Goal: Task Accomplishment & Management: Manage account settings

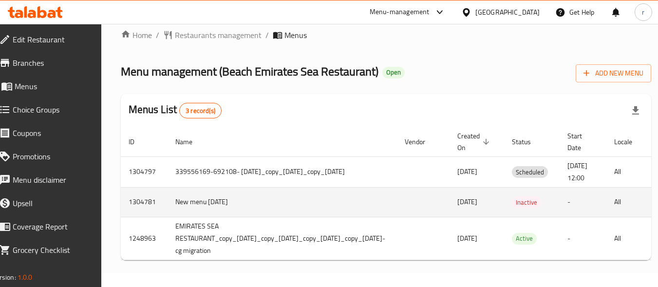
scroll to position [22, 0]
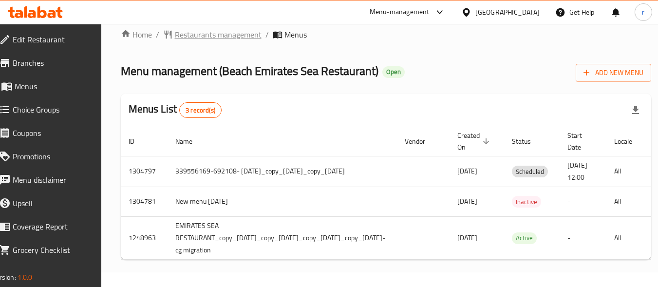
click at [204, 29] on span "Restaurants management" at bounding box center [218, 35] width 87 height 12
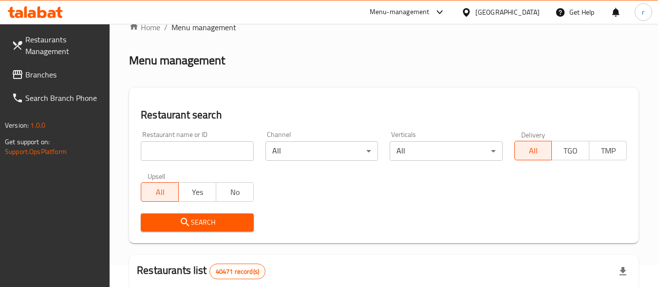
click at [209, 149] on input "search" at bounding box center [197, 150] width 113 height 19
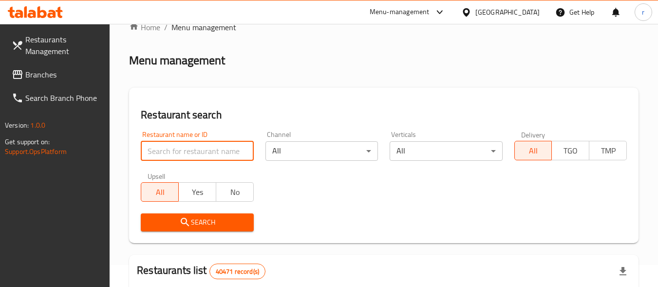
paste input "656368"
type input "656368"
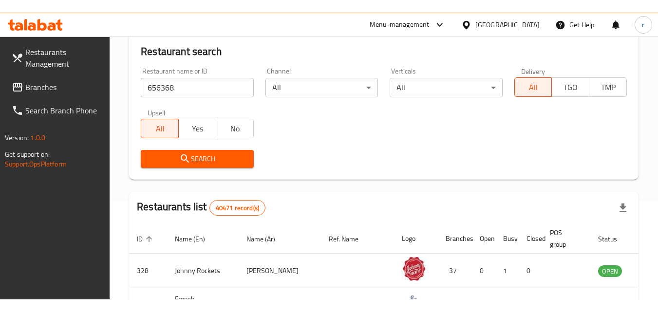
scroll to position [119, 0]
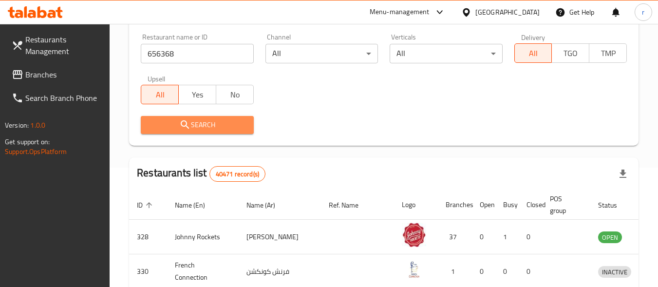
click at [210, 131] on button "Search" at bounding box center [197, 125] width 113 height 18
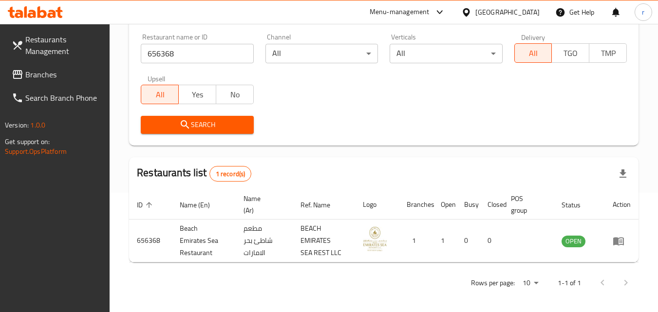
click at [517, 12] on div "[GEOGRAPHIC_DATA]" at bounding box center [507, 12] width 64 height 11
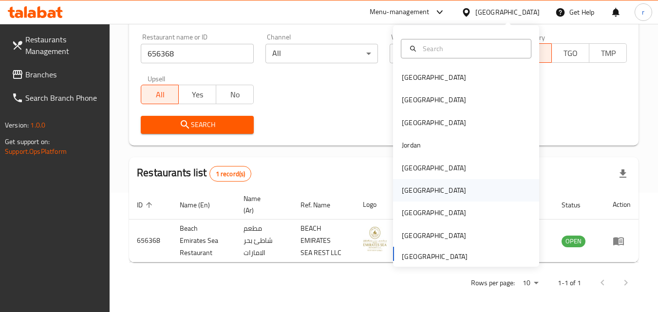
click at [402, 190] on div "[GEOGRAPHIC_DATA]" at bounding box center [434, 190] width 64 height 11
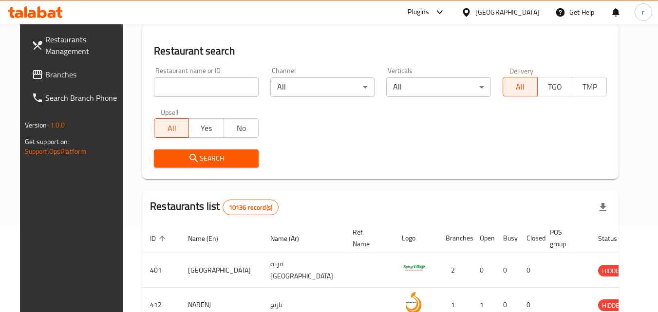
scroll to position [119, 0]
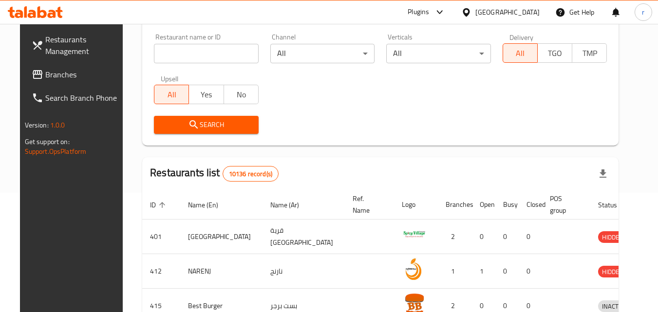
click at [532, 8] on div "[GEOGRAPHIC_DATA]" at bounding box center [507, 12] width 64 height 11
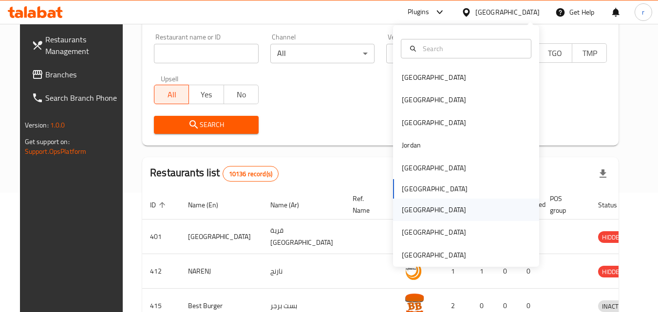
click at [407, 213] on div "[GEOGRAPHIC_DATA]" at bounding box center [434, 210] width 64 height 11
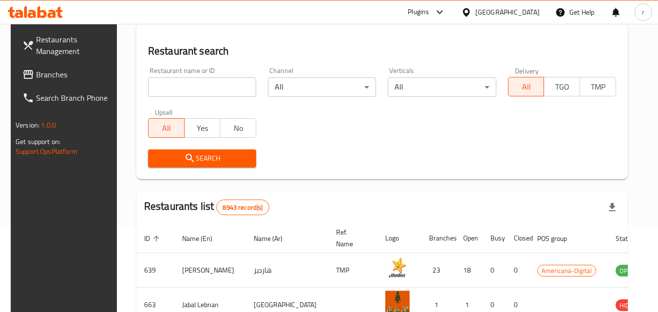
scroll to position [119, 0]
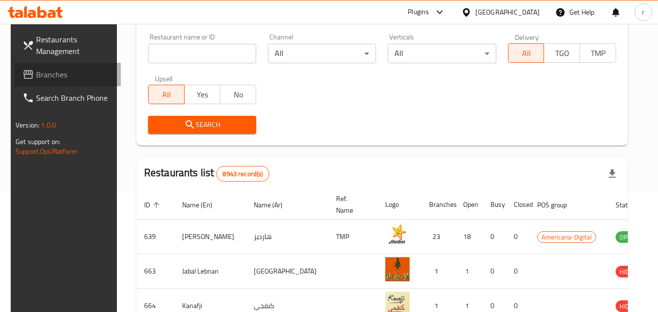
click at [53, 69] on span "Branches" at bounding box center [74, 75] width 77 height 12
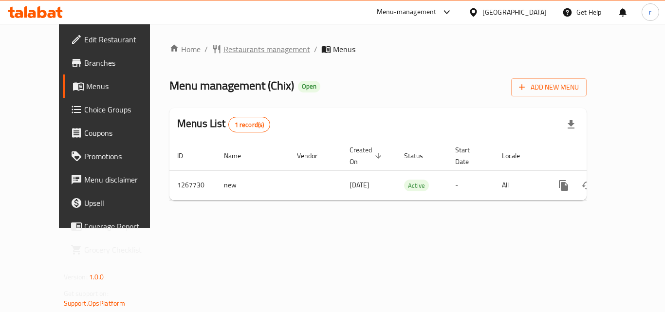
click at [224, 44] on span "Restaurants management" at bounding box center [267, 49] width 87 height 12
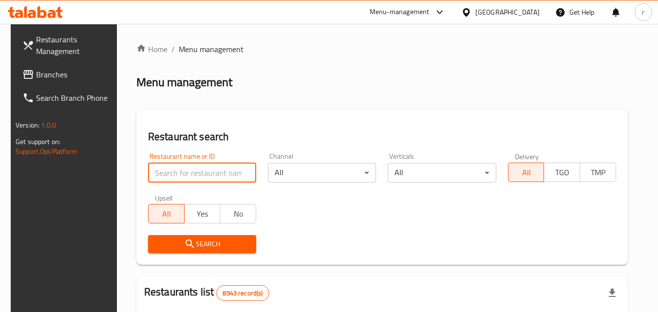
click at [214, 179] on input "search" at bounding box center [202, 172] width 108 height 19
paste input "687772"
type input "687772"
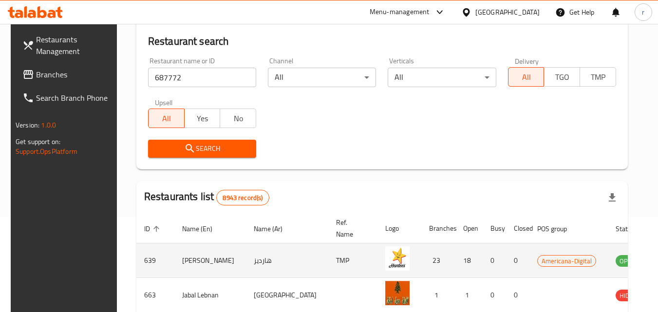
scroll to position [146, 0]
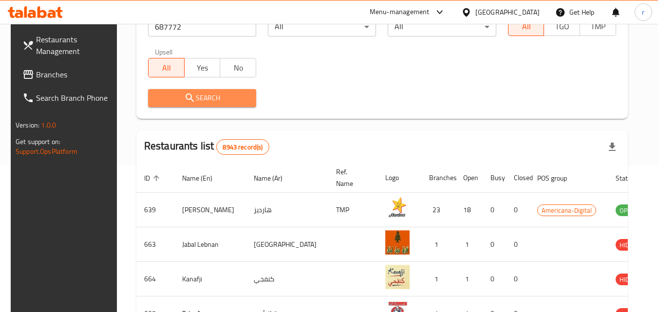
click at [185, 100] on icon "submit" at bounding box center [190, 98] width 12 height 12
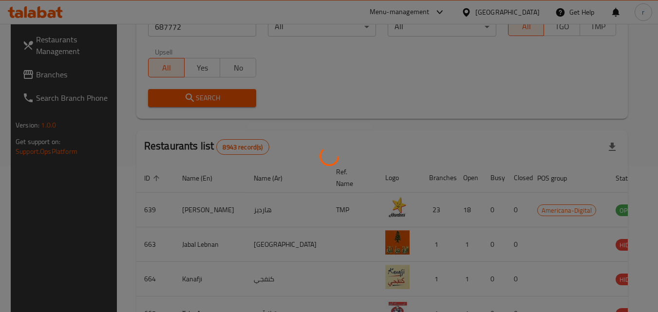
scroll to position [114, 0]
